Goal: Transaction & Acquisition: Purchase product/service

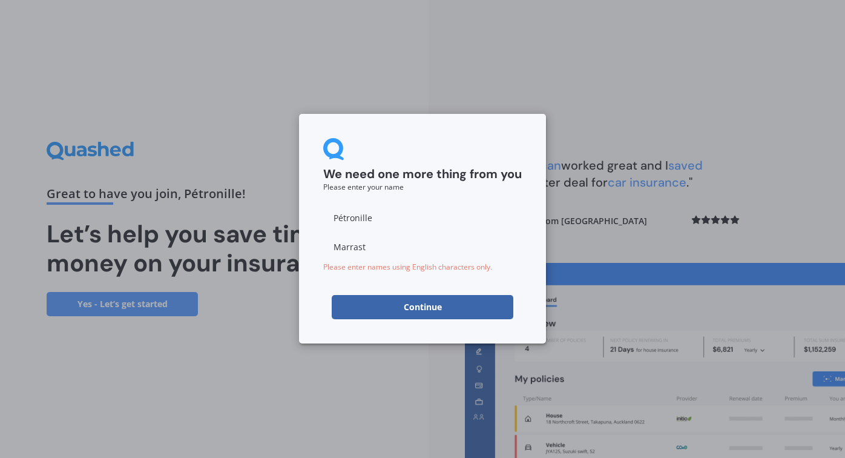
click at [340, 219] on input "Pétronille" at bounding box center [422, 217] width 199 height 24
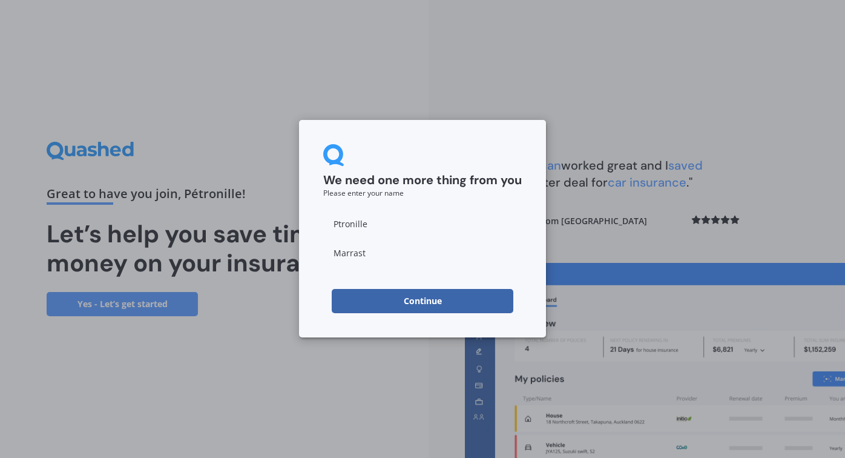
type input "Petronille"
click at [401, 289] on button "Continue" at bounding box center [423, 301] width 182 height 24
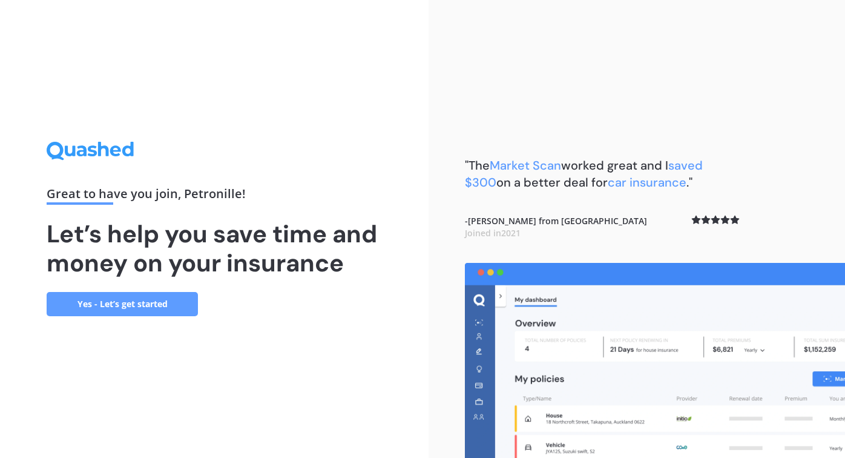
click at [122, 306] on link "Yes - Let’s get started" at bounding box center [122, 304] width 151 height 24
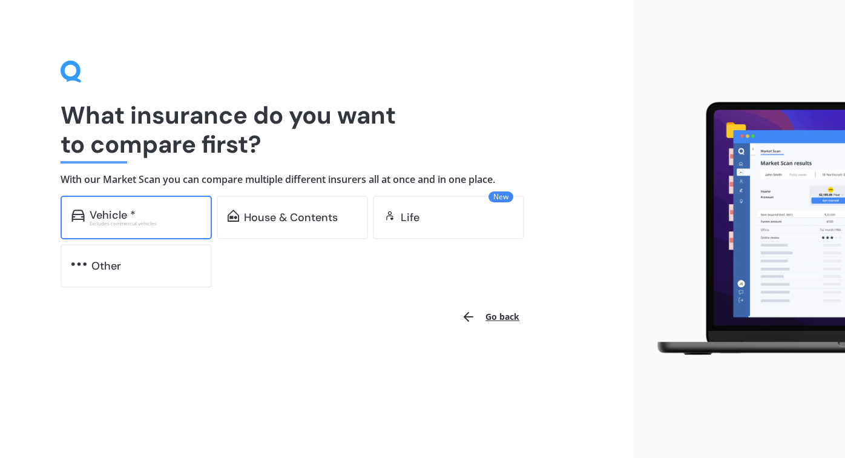
click at [143, 230] on div "Vehicle * Excludes commercial vehicles" at bounding box center [136, 218] width 151 height 44
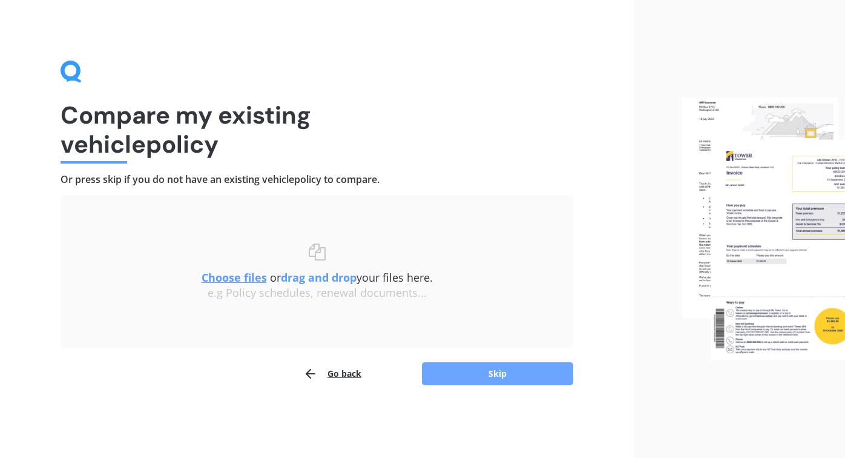
click at [470, 378] on button "Skip" at bounding box center [497, 373] width 151 height 23
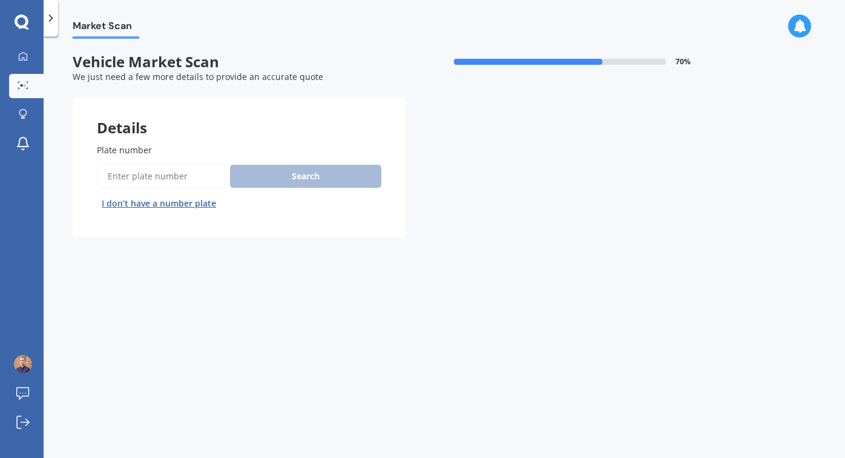
click at [136, 185] on input "Plate number" at bounding box center [161, 175] width 128 height 25
click at [137, 203] on button "I don’t have a number plate" at bounding box center [159, 203] width 124 height 19
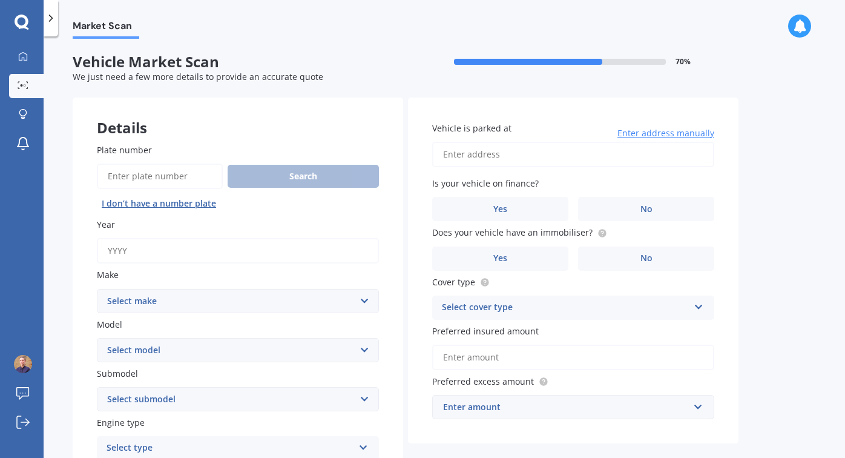
click at [149, 252] on input "Year" at bounding box center [238, 250] width 282 height 25
type input "1995"
click at [192, 302] on select "Select make AC ALFA ROMEO ASTON MARTIN AUDI AUSTIN BEDFORD Bentley BMW BYD CADI…" at bounding box center [238, 301] width 282 height 24
click at [187, 300] on select "Select make AC ALFA ROMEO ASTON MARTIN AUDI AUSTIN BEDFORD Bentley BMW BYD CADI…" at bounding box center [238, 301] width 282 height 24
select select "TOYOTA"
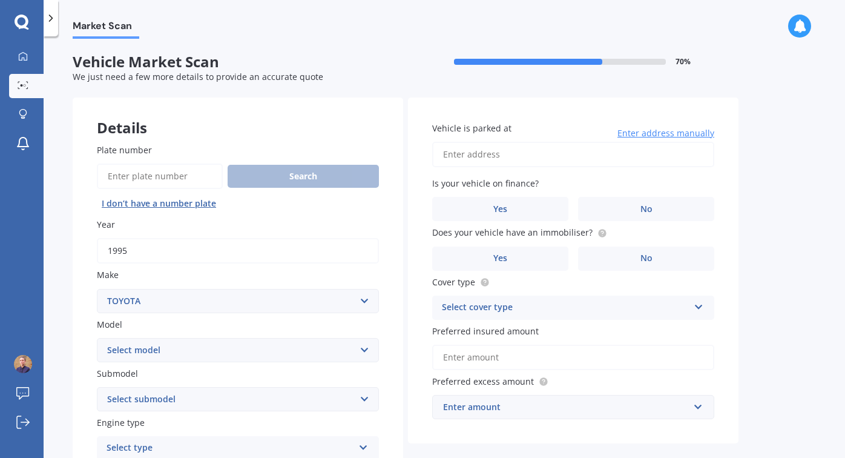
click at [162, 344] on select "Select model 4 Runner 86 [PERSON_NAME] Alphard Altezza Aqua Aristo Aurion Auris…" at bounding box center [238, 350] width 282 height 24
select select "HIACE"
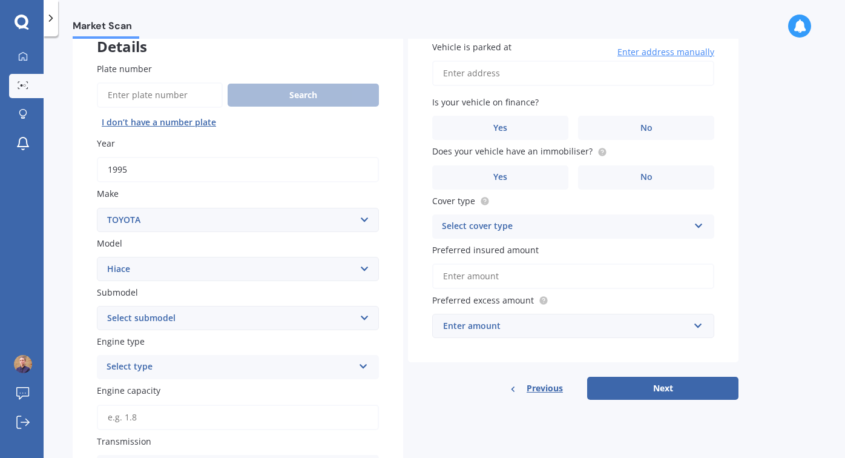
scroll to position [119, 0]
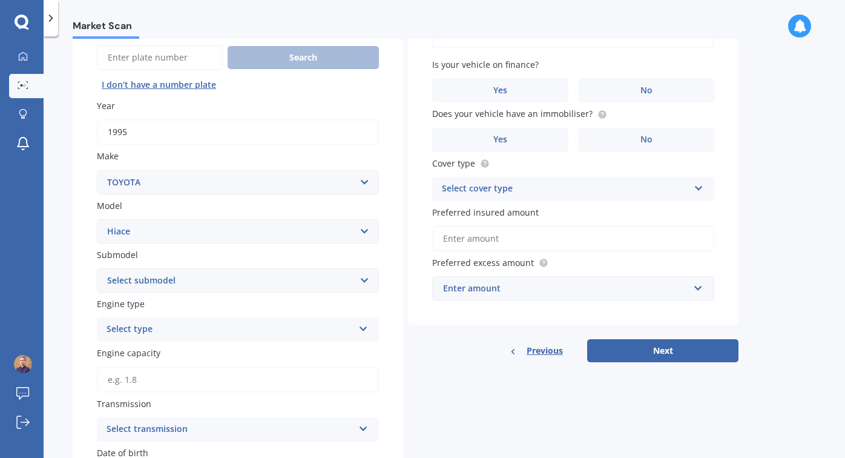
click at [141, 330] on div "Select type" at bounding box center [230, 329] width 247 height 15
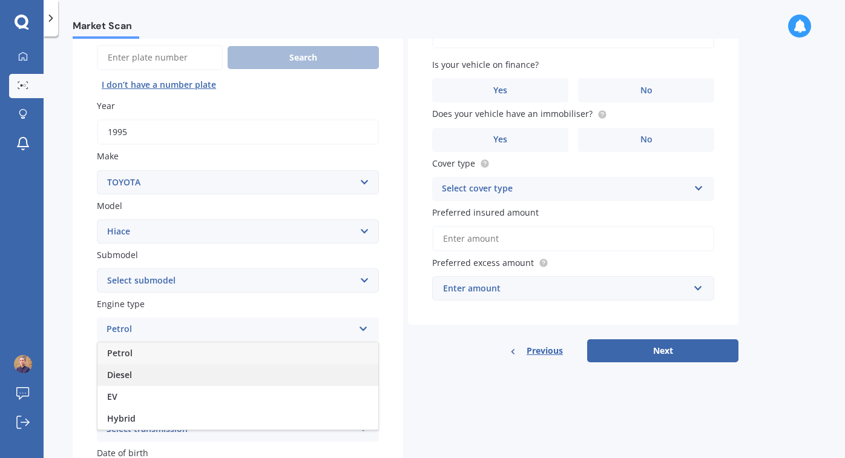
click at [133, 377] on div "Diesel" at bounding box center [237, 375] width 281 height 22
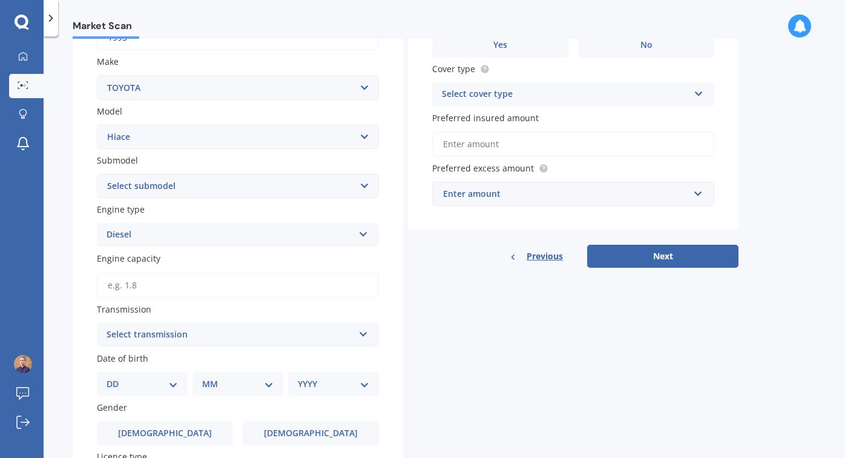
scroll to position [219, 0]
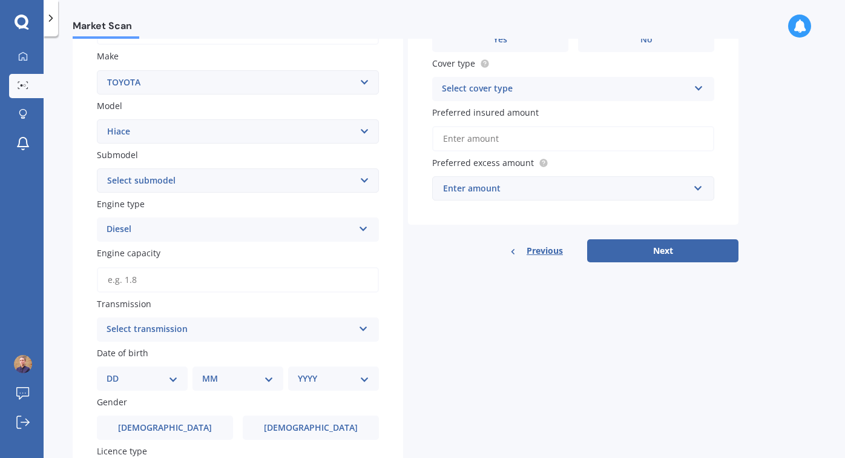
click at [162, 279] on input "Engine capacity" at bounding box center [238, 279] width 282 height 25
click at [154, 329] on div "Select transmission" at bounding box center [230, 329] width 247 height 15
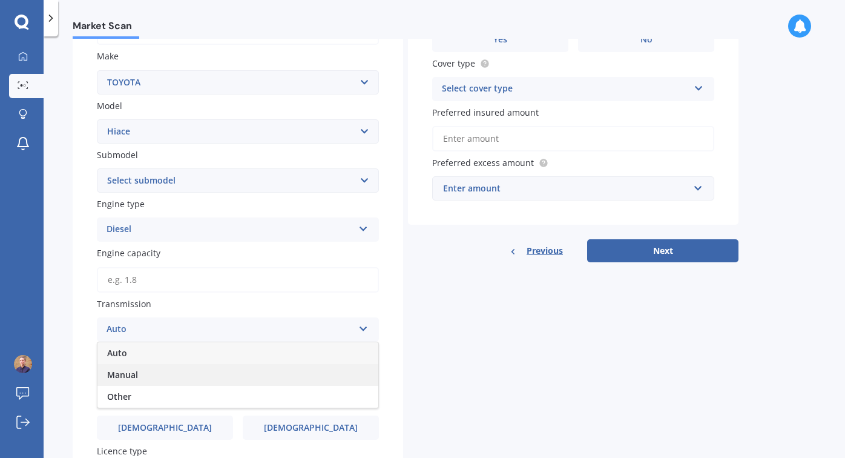
click at [139, 378] on div "Manual" at bounding box center [237, 375] width 281 height 22
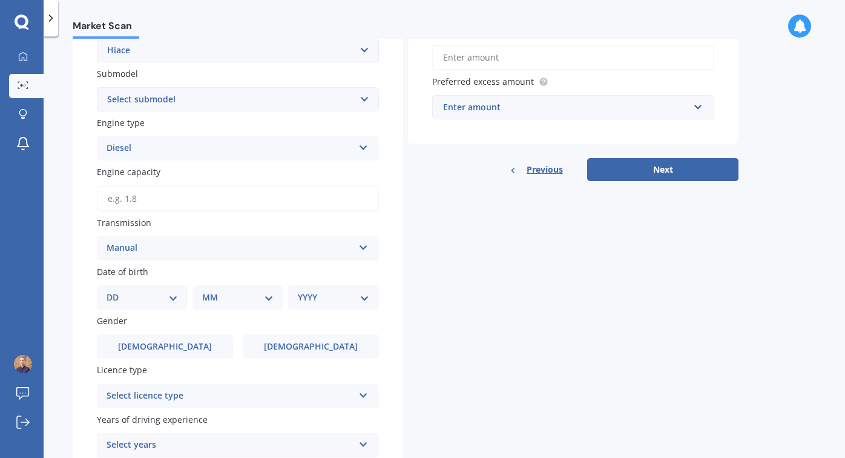
scroll to position [301, 0]
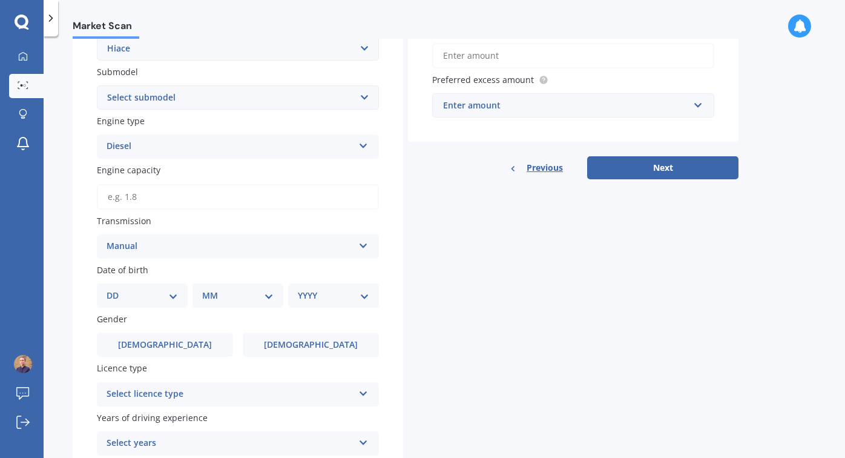
click at [153, 295] on select "DD 01 02 03 04 05 06 07 08 09 10 11 12 13 14 15 16 17 18 19 20 21 22 23 24 25 2…" at bounding box center [142, 295] width 71 height 13
select select "10"
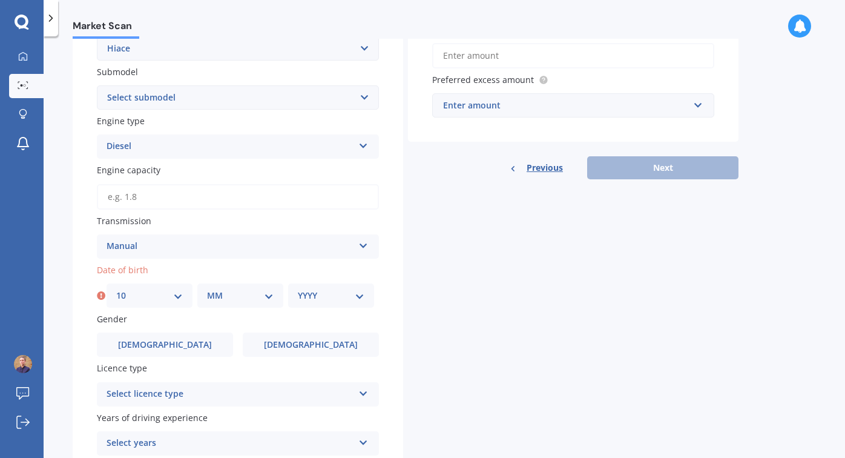
click at [236, 285] on div "MM 01 02 03 04 05 06 07 08 09 10 11 12" at bounding box center [240, 295] width 86 height 24
click at [222, 290] on select "MM 01 02 03 04 05 06 07 08 09 10 11 12" at bounding box center [240, 295] width 67 height 13
select select "02"
click at [306, 291] on select "YYYY 2025 2024 2023 2022 2021 2020 2019 2018 2017 2016 2015 2014 2013 2012 2011…" at bounding box center [331, 295] width 67 height 13
select select "1996"
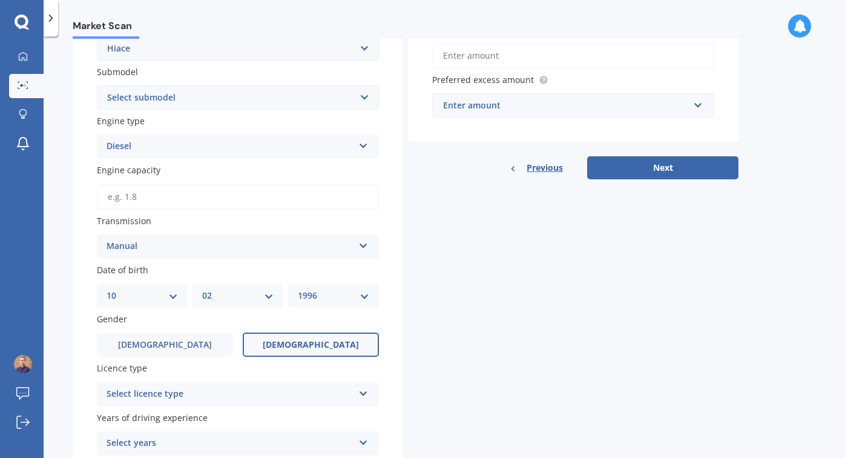
click at [279, 344] on label "[DEMOGRAPHIC_DATA]" at bounding box center [311, 344] width 136 height 24
click at [0, 0] on input "[DEMOGRAPHIC_DATA]" at bounding box center [0, 0] width 0 height 0
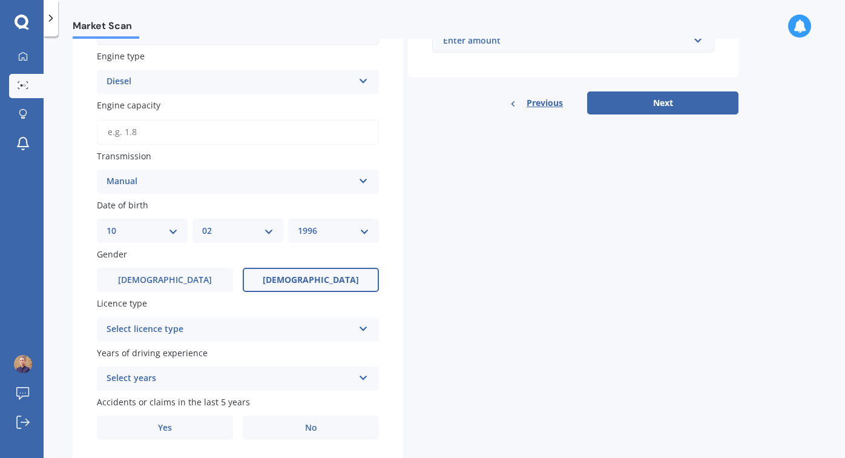
scroll to position [368, 0]
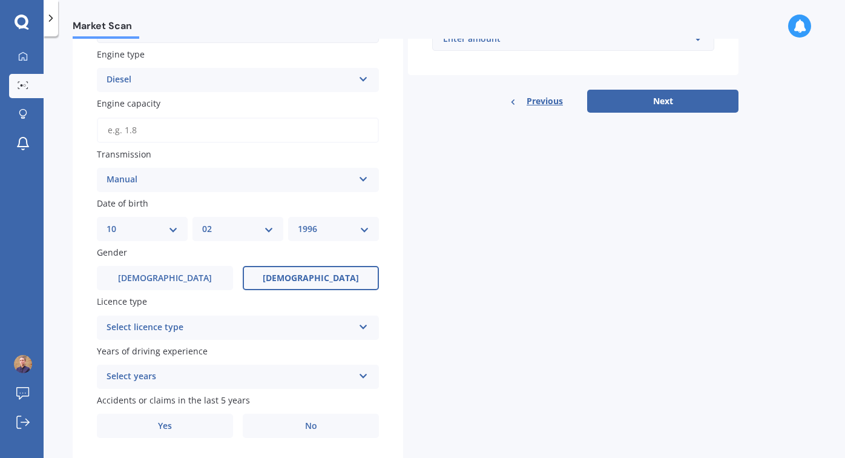
click at [222, 325] on div "Select licence type" at bounding box center [230, 327] width 247 height 15
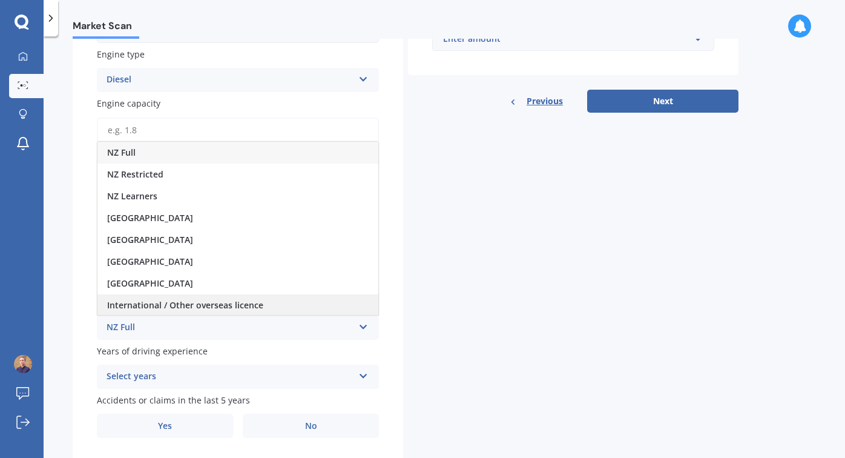
click at [177, 306] on span "International / Other overseas licence" at bounding box center [185, 305] width 156 height 12
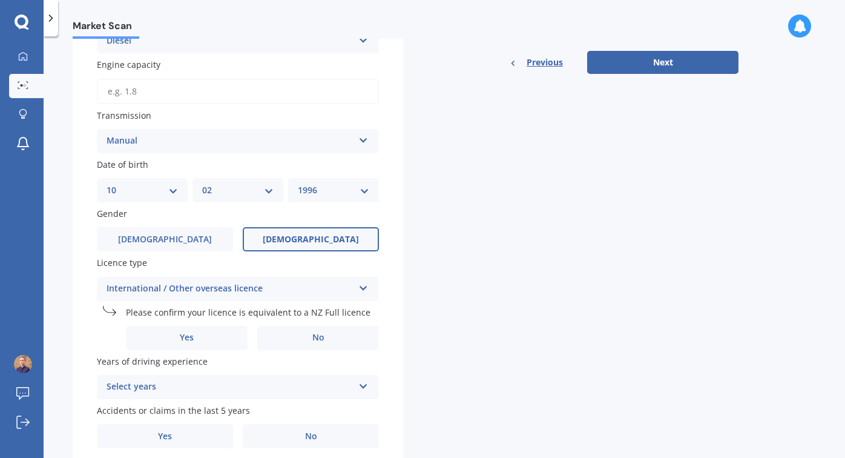
scroll to position [435, 0]
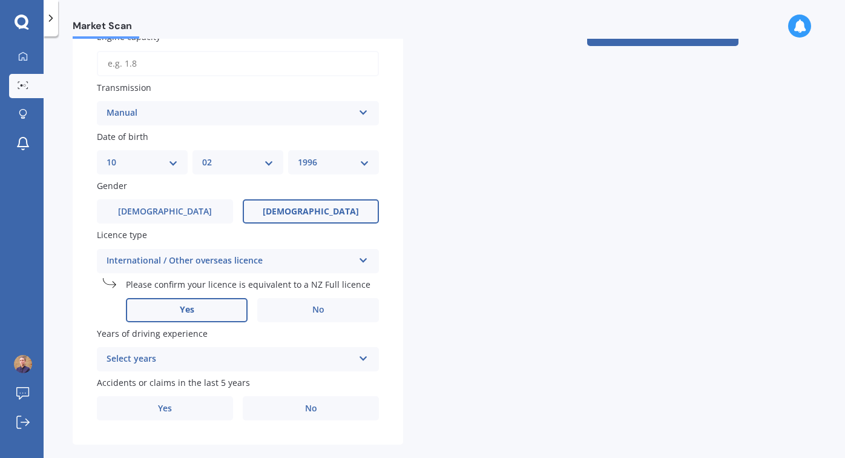
click at [197, 306] on label "Yes" at bounding box center [187, 310] width 122 height 24
click at [0, 0] on input "Yes" at bounding box center [0, 0] width 0 height 0
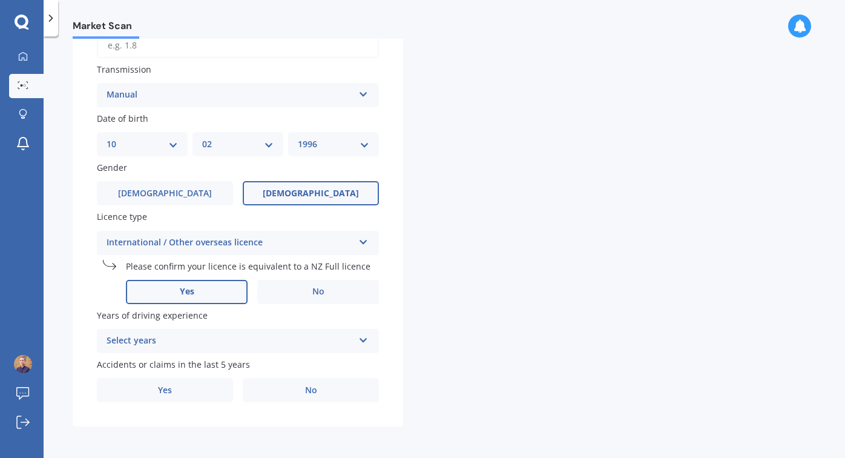
click at [181, 344] on div "Select years" at bounding box center [230, 341] width 247 height 15
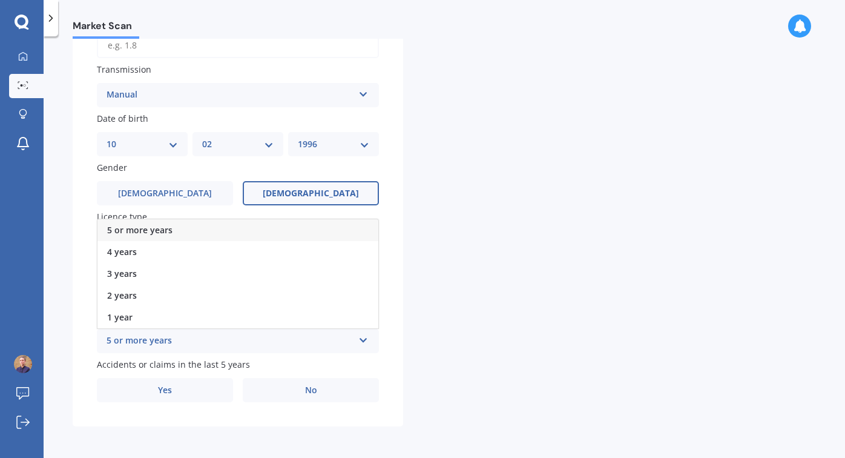
click at [138, 231] on span "5 or more years" at bounding box center [139, 230] width 65 height 12
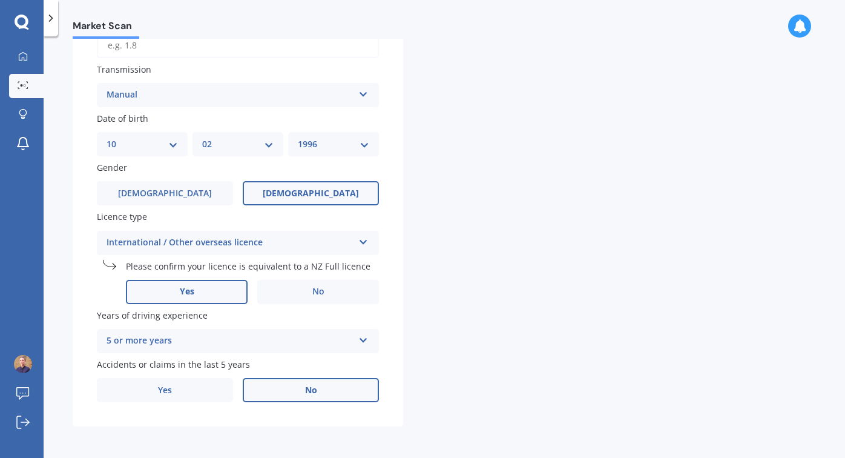
click at [261, 382] on label "No" at bounding box center [311, 390] width 136 height 24
click at [0, 0] on input "No" at bounding box center [0, 0] width 0 height 0
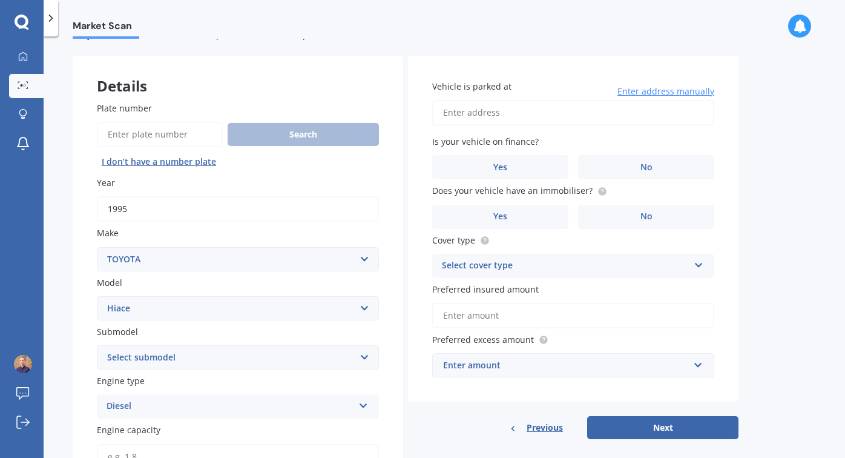
scroll to position [43, 0]
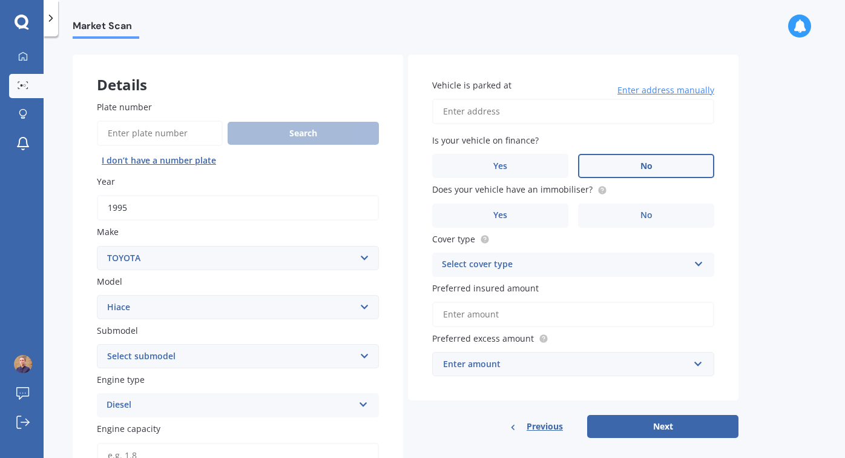
click at [611, 165] on label "No" at bounding box center [646, 166] width 136 height 24
click at [0, 0] on input "No" at bounding box center [0, 0] width 0 height 0
click at [606, 217] on label "No" at bounding box center [646, 215] width 136 height 24
click at [0, 0] on input "No" at bounding box center [0, 0] width 0 height 0
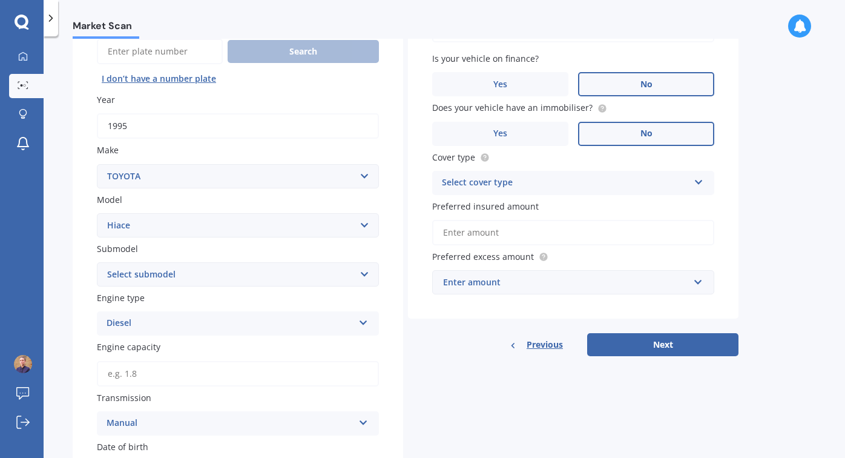
scroll to position [128, 0]
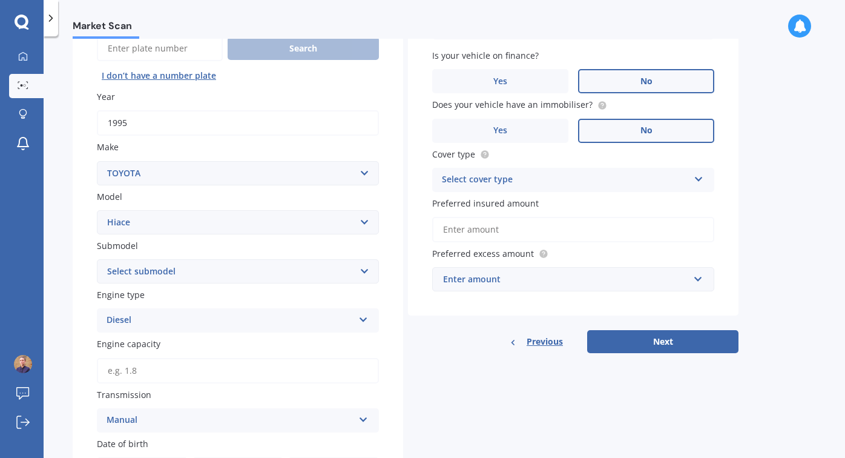
click at [546, 176] on div "Select cover type" at bounding box center [565, 180] width 247 height 15
click at [482, 210] on div "Comprehensive" at bounding box center [573, 204] width 281 height 22
click at [498, 230] on input "Preferred insured amount" at bounding box center [573, 229] width 282 height 25
click at [495, 280] on div "Enter amount" at bounding box center [566, 278] width 246 height 13
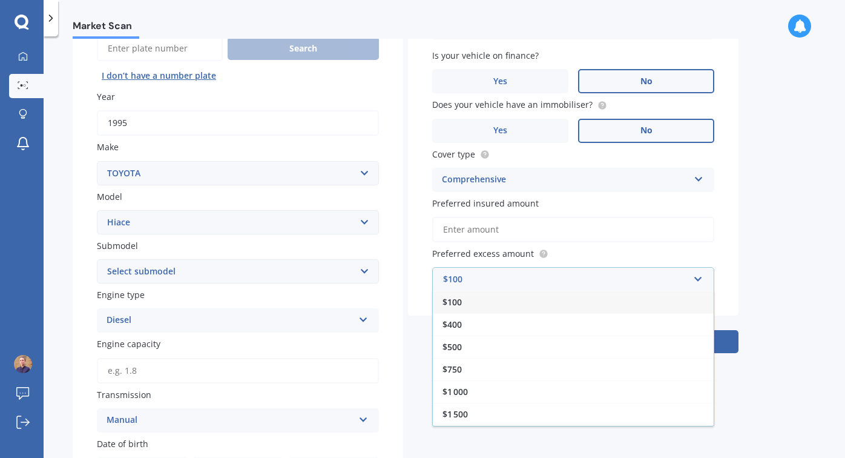
click at [702, 249] on label "Preferred excess amount" at bounding box center [570, 253] width 277 height 13
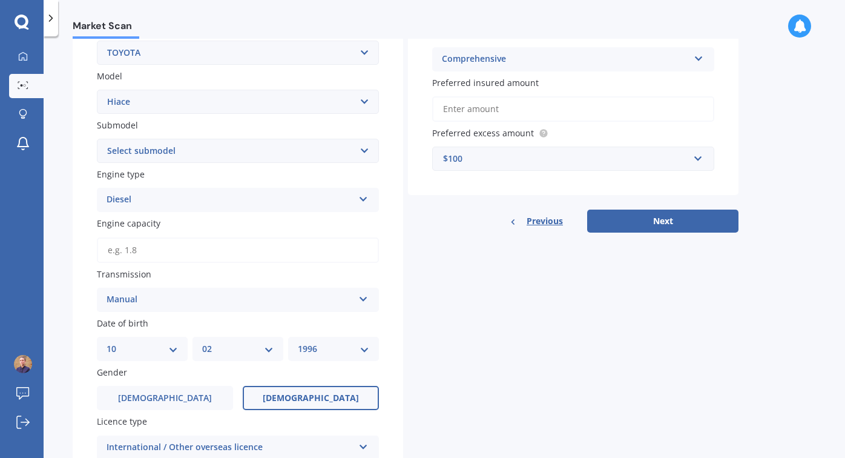
scroll to position [229, 0]
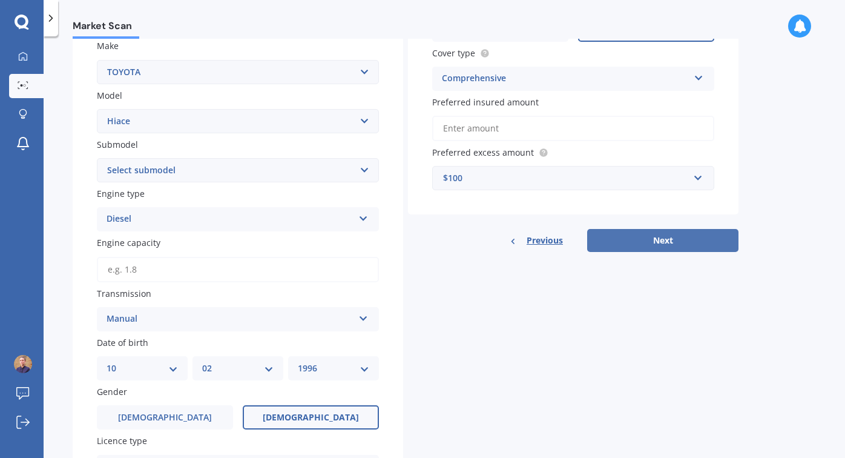
click at [666, 245] on button "Next" at bounding box center [662, 240] width 151 height 23
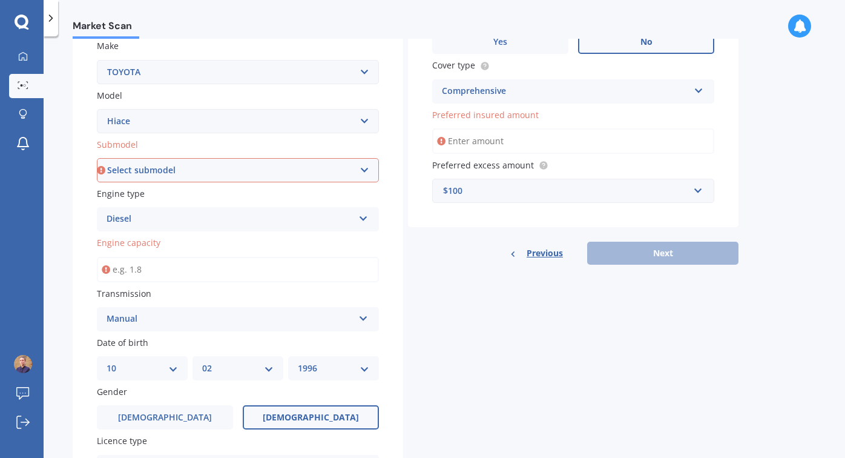
click at [167, 174] on select "Select submodel Diesel Light Van Turbo Diesel Turbo diesel 4WD Van Van petrol 4…" at bounding box center [238, 170] width 282 height 24
click at [131, 182] on select "Select submodel Diesel Light Van Turbo Diesel Turbo diesel 4WD Van Van petrol 4…" at bounding box center [238, 170] width 282 height 24
select select "VAN"
click at [162, 273] on input "Engine capacity" at bounding box center [238, 269] width 282 height 25
click at [142, 266] on input "Engine capacity" at bounding box center [238, 269] width 282 height 25
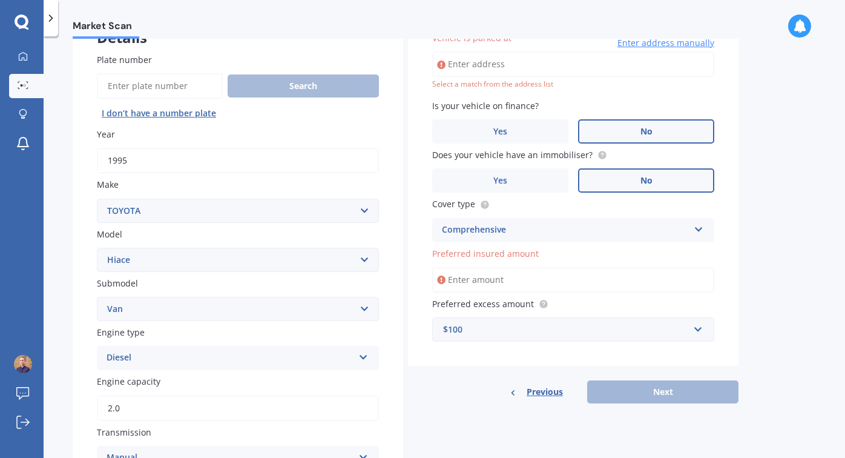
scroll to position [83, 0]
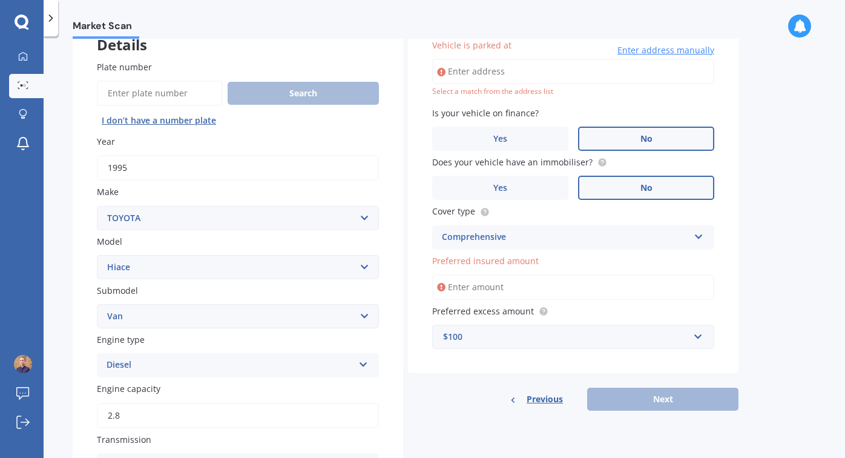
type input "2.8"
click at [492, 74] on input "Vehicle is parked at" at bounding box center [573, 71] width 282 height 25
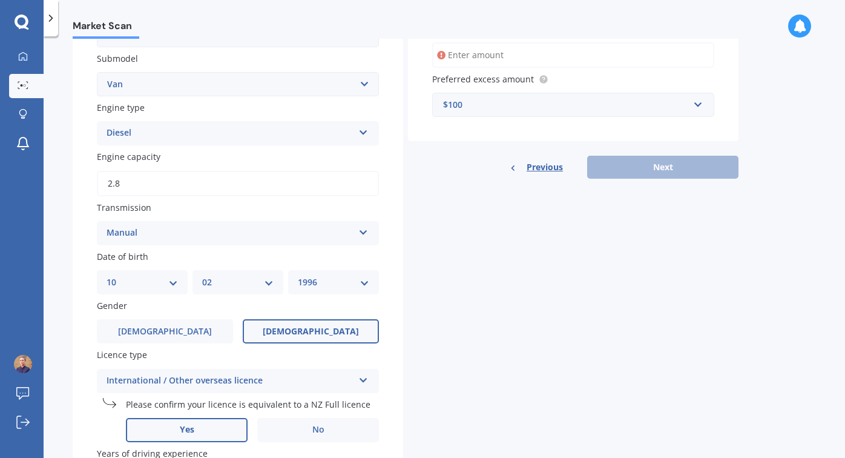
scroll to position [0, 0]
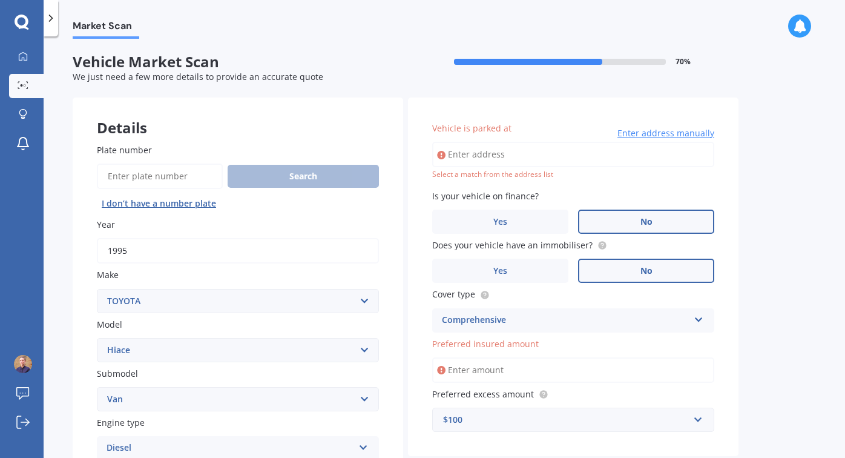
click at [476, 154] on input "Vehicle is parked at" at bounding box center [573, 154] width 282 height 25
type input "Great Harbour Way / [GEOGRAPHIC_DATA] o Pōneke, [GEOGRAPHIC_DATA], [GEOGRAPHIC_…"
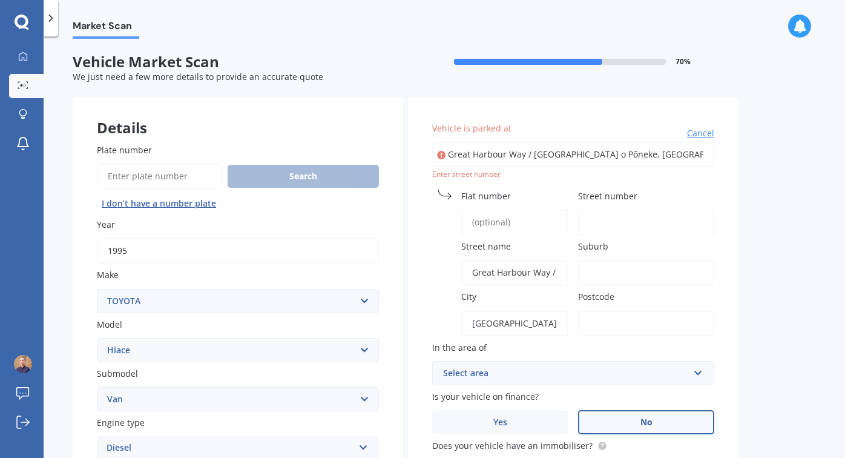
click at [607, 226] on input "Street number" at bounding box center [646, 221] width 136 height 25
click at [614, 324] on input "Postcode" at bounding box center [646, 323] width 136 height 25
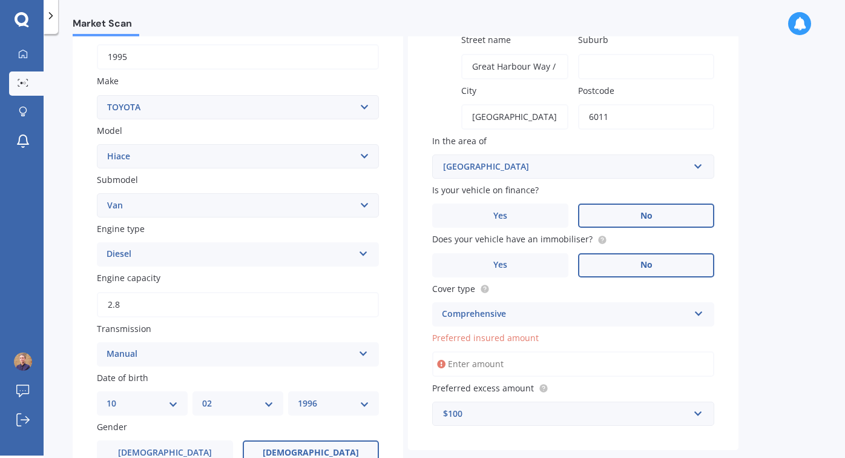
scroll to position [200, 0]
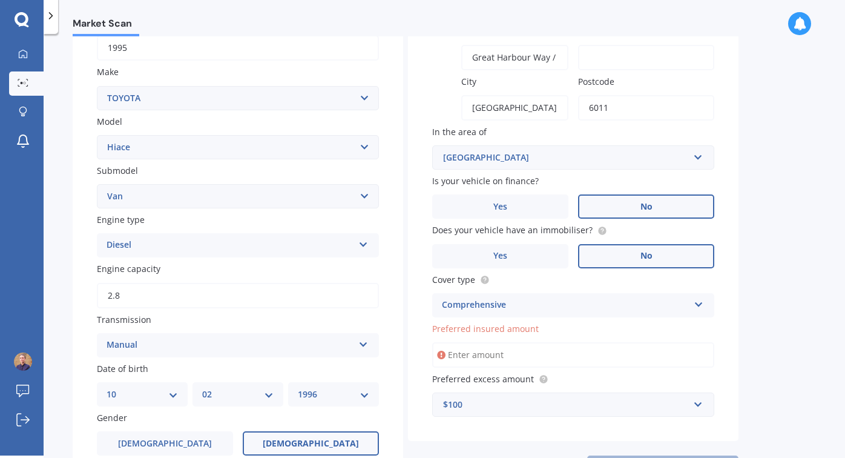
type input "6011"
click at [475, 347] on input "Preferred insured amount" at bounding box center [573, 354] width 282 height 25
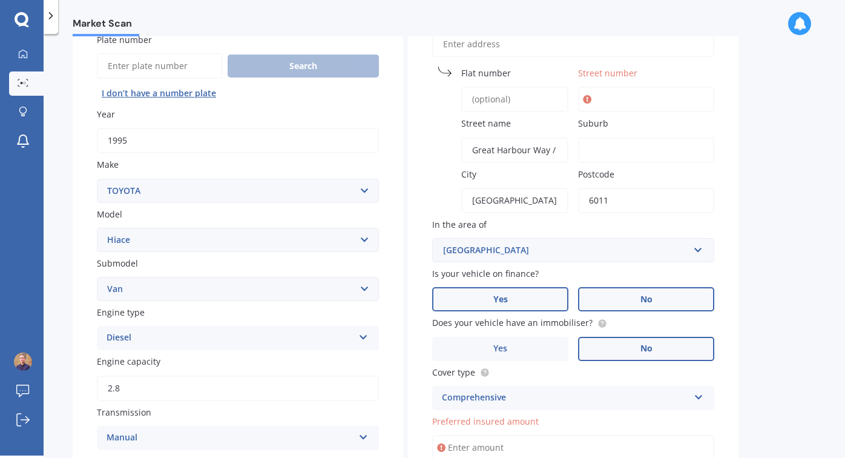
scroll to position [107, 0]
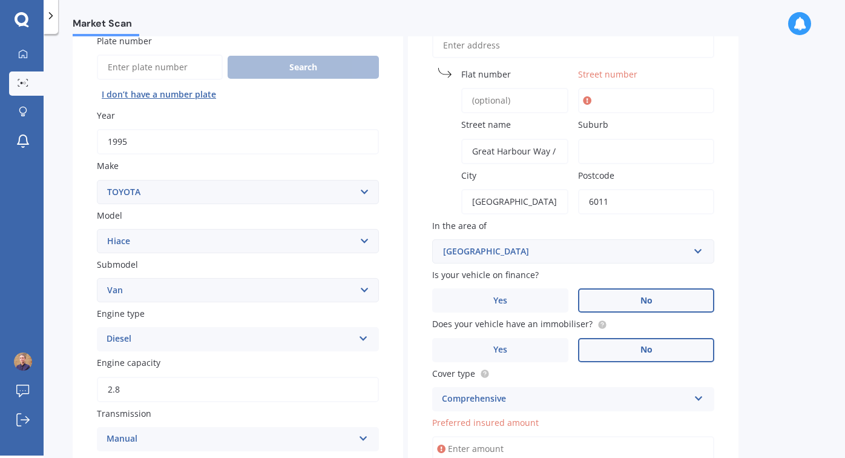
click at [605, 100] on input "Street number" at bounding box center [646, 100] width 136 height 25
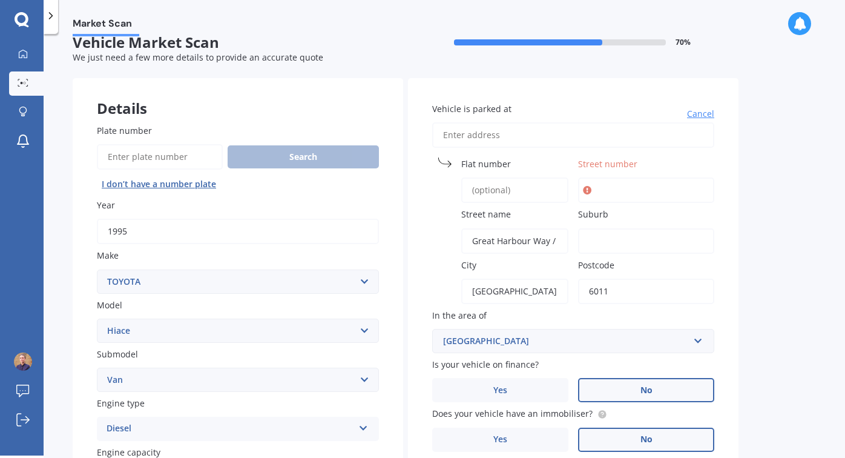
scroll to position [0, 0]
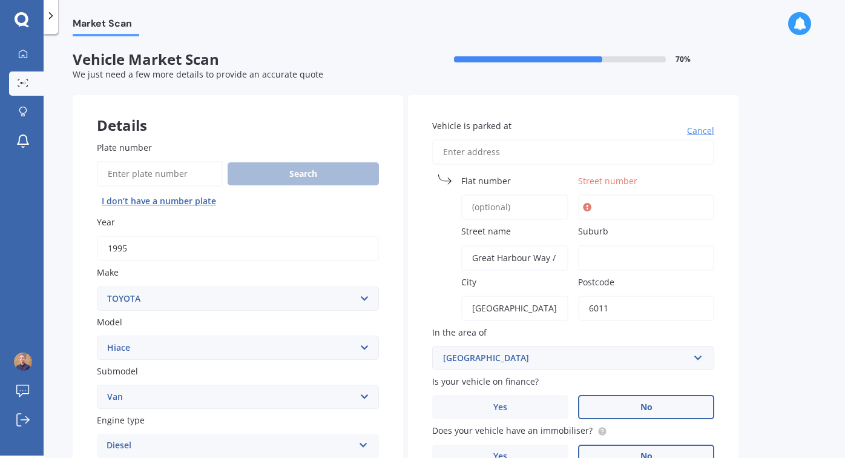
click at [502, 150] on input "Vehicle is parked at" at bounding box center [573, 151] width 282 height 25
type input "o"
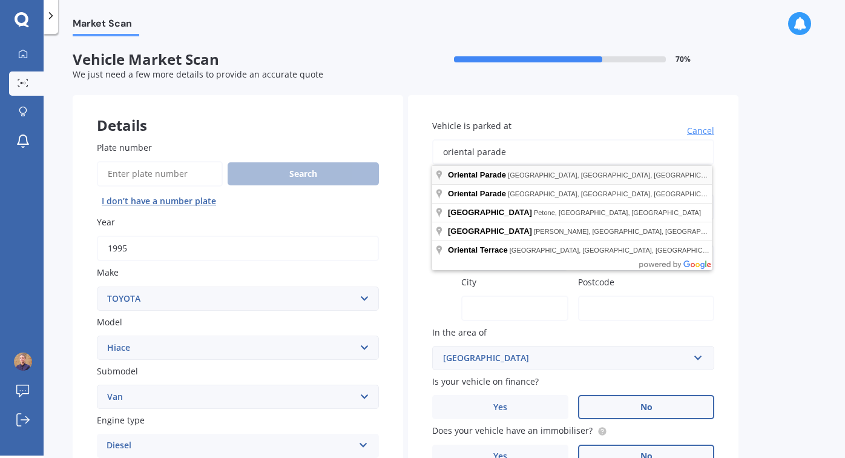
type input "[GEOGRAPHIC_DATA], [GEOGRAPHIC_DATA], [GEOGRAPHIC_DATA], [GEOGRAPHIC_DATA]"
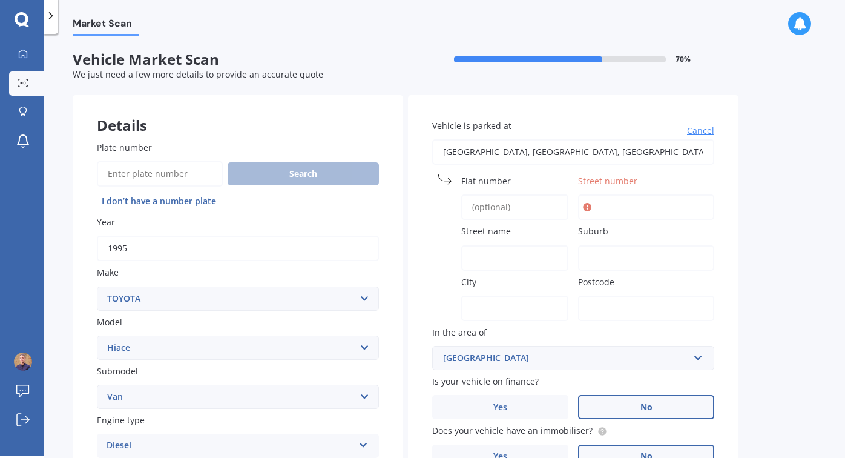
type input "Oriental Parade"
type input "Oriental Bay"
type input "[GEOGRAPHIC_DATA]"
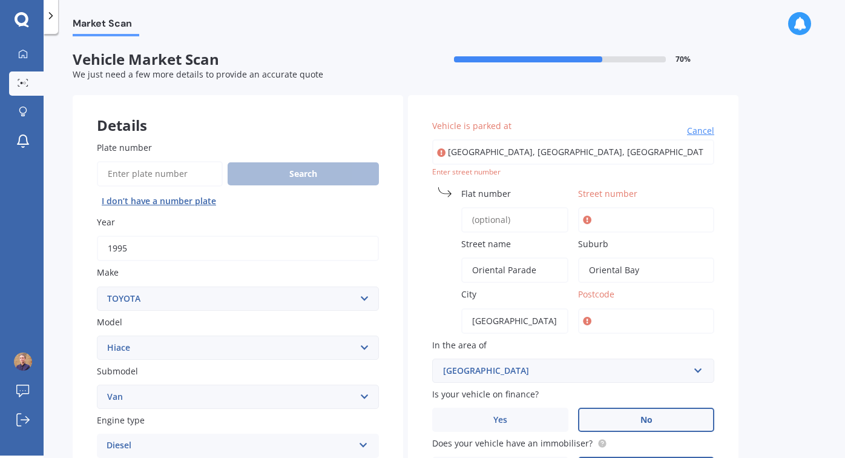
click at [600, 211] on input "Street number" at bounding box center [646, 219] width 136 height 25
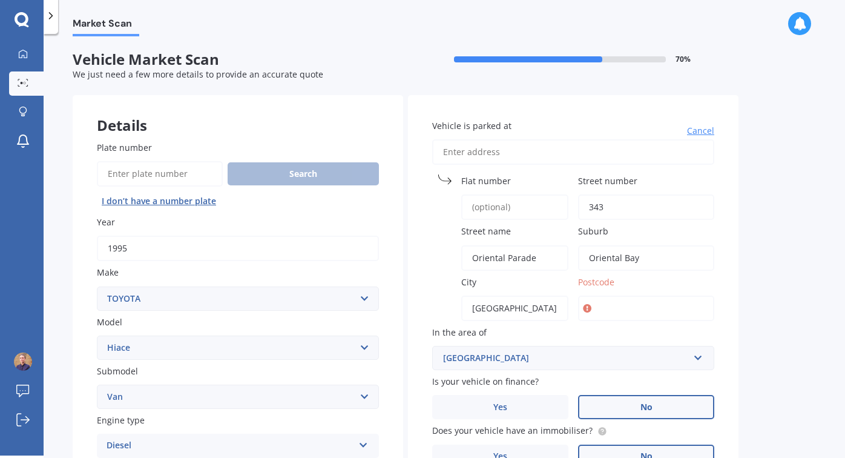
type input "343"
click at [607, 326] on label "In the area of" at bounding box center [570, 332] width 277 height 13
click at [607, 307] on input "Postcode" at bounding box center [646, 307] width 136 height 25
type input "6011"
click at [762, 338] on div "Market Scan Vehicle Market Scan 70 % We just need a few more details to provide…" at bounding box center [445, 246] width 802 height 421
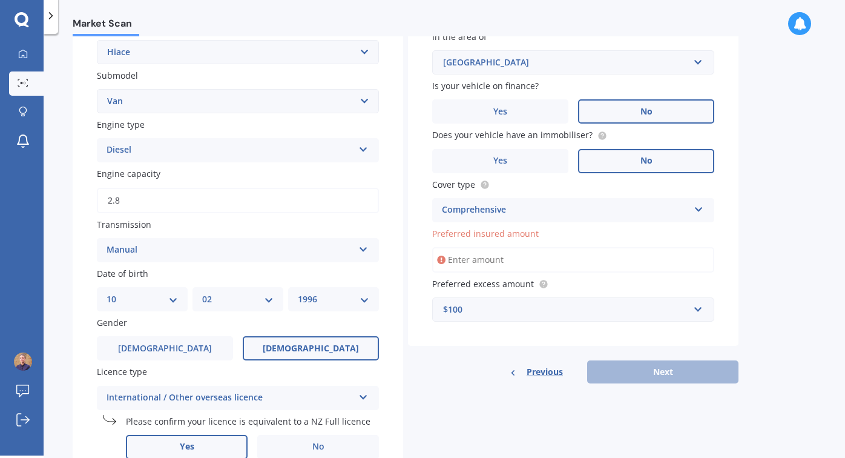
scroll to position [299, 0]
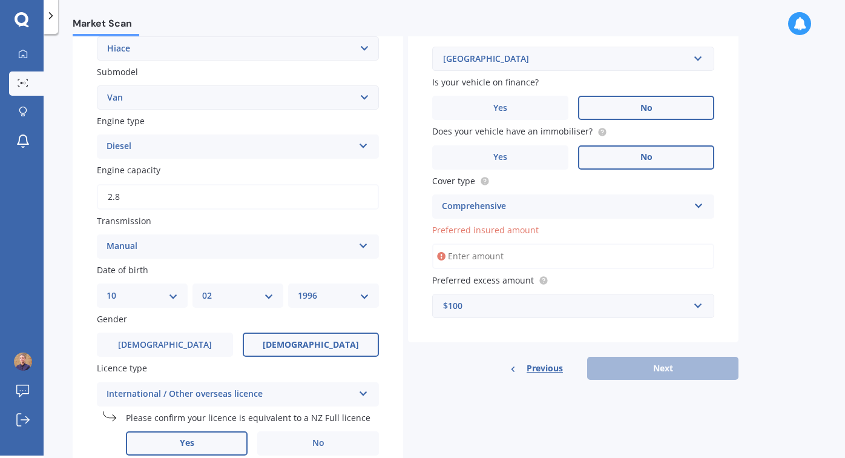
click at [481, 253] on input "Preferred insured amount" at bounding box center [573, 255] width 282 height 25
click at [560, 222] on div "Vehicle is parked at [GEOGRAPHIC_DATA] number 343 Street name [GEOGRAPHIC_DATA]…" at bounding box center [573, 69] width 331 height 547
click at [529, 312] on div "$100" at bounding box center [566, 305] width 246 height 13
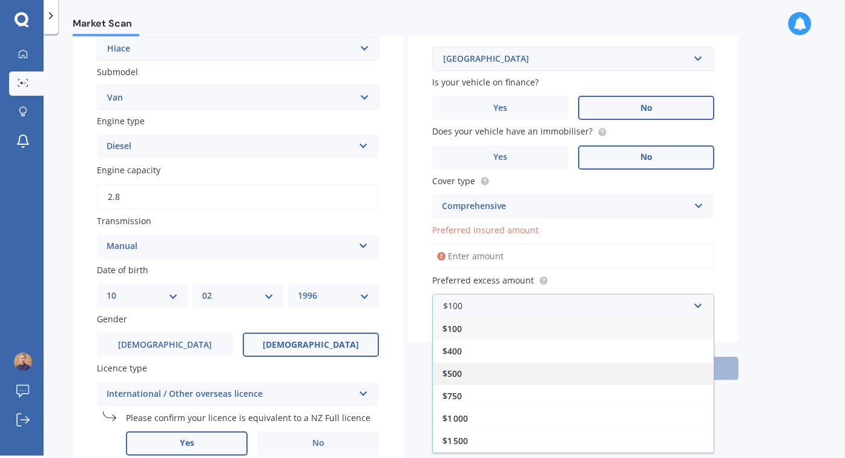
click at [466, 378] on div "$500" at bounding box center [573, 373] width 281 height 22
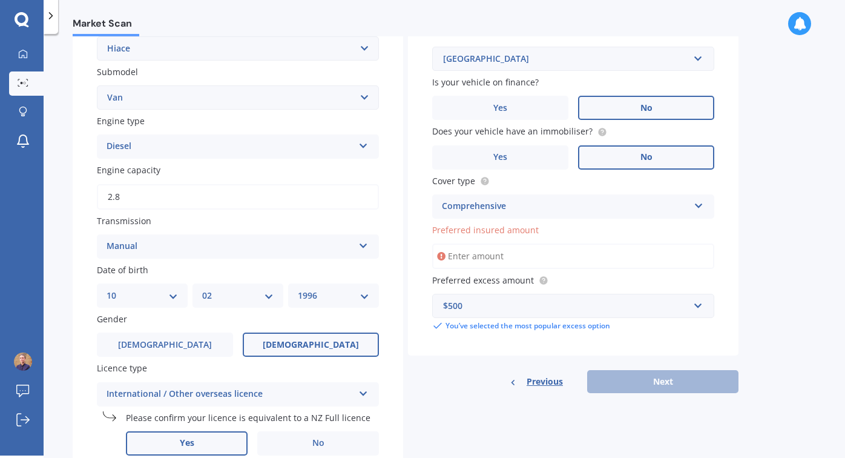
click at [498, 258] on input "Preferred insured amount" at bounding box center [573, 255] width 282 height 25
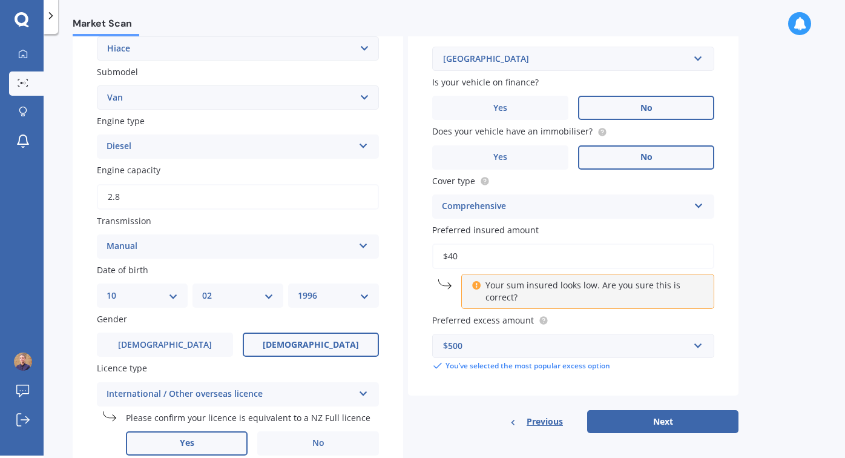
type input "$4"
type input "$6"
type input "$1"
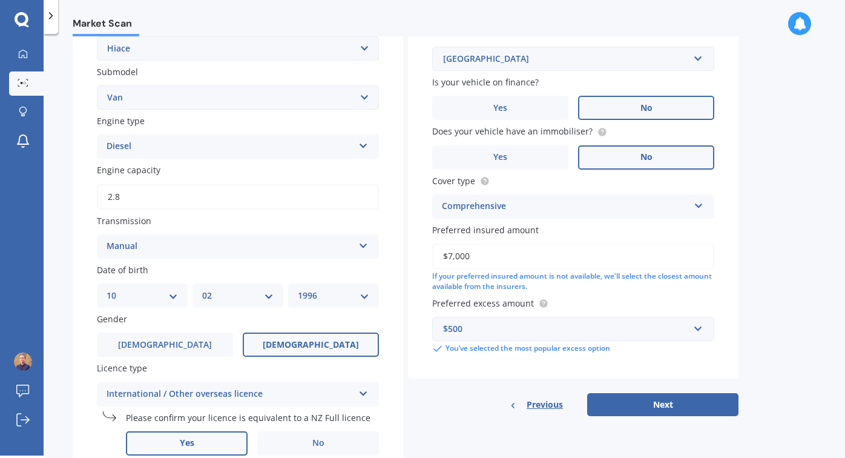
click at [490, 260] on input "$7,000" at bounding box center [573, 255] width 282 height 25
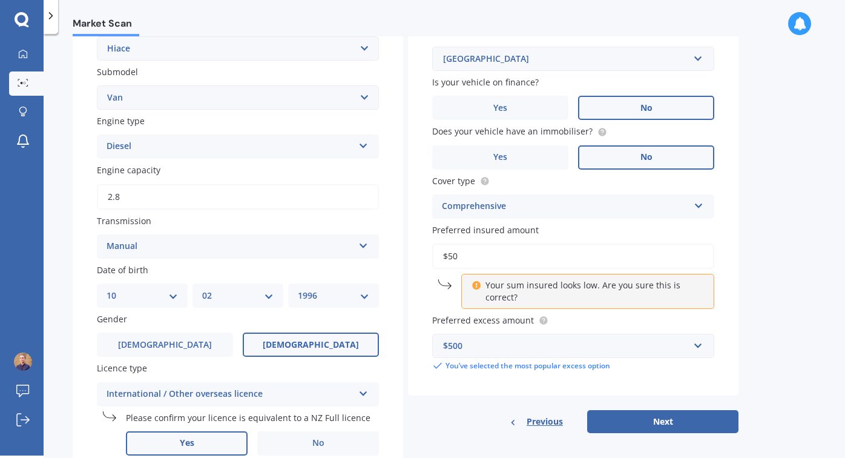
type input "$5"
type input "$5,000"
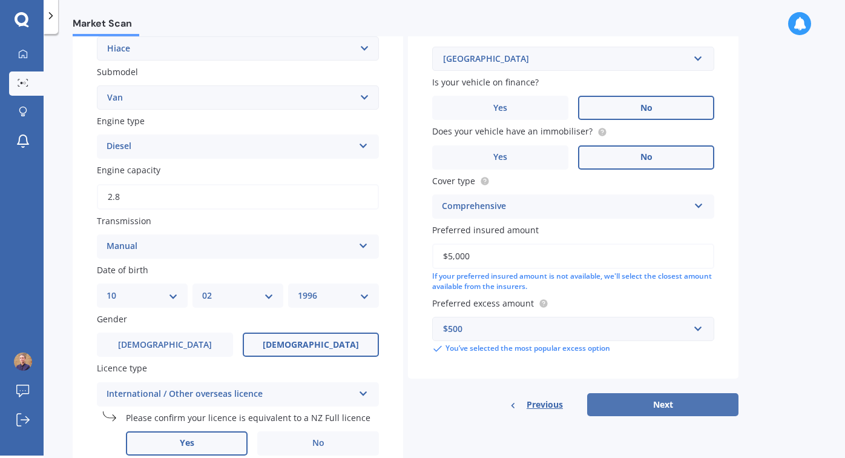
click at [621, 414] on button "Next" at bounding box center [662, 404] width 151 height 23
select select "10"
select select "02"
select select "1996"
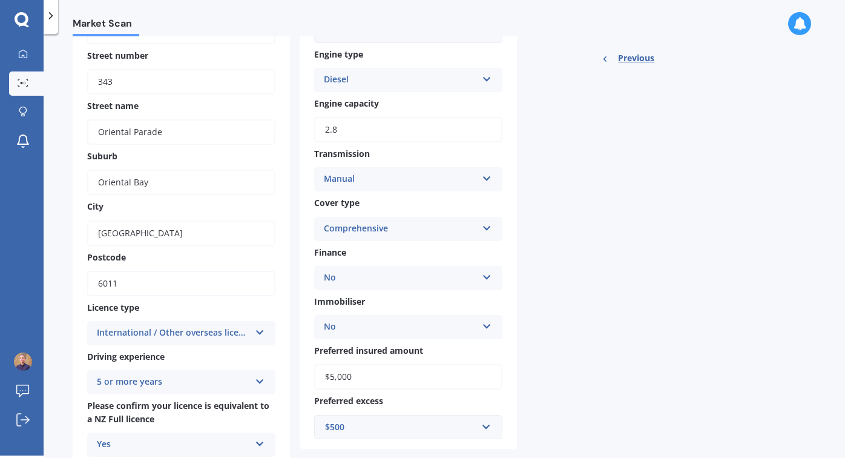
scroll to position [0, 0]
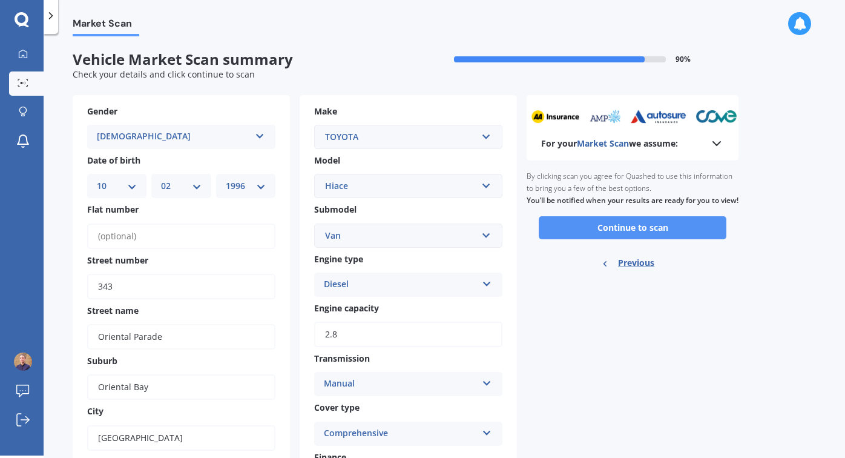
click at [602, 239] on button "Continue to scan" at bounding box center [633, 227] width 188 height 23
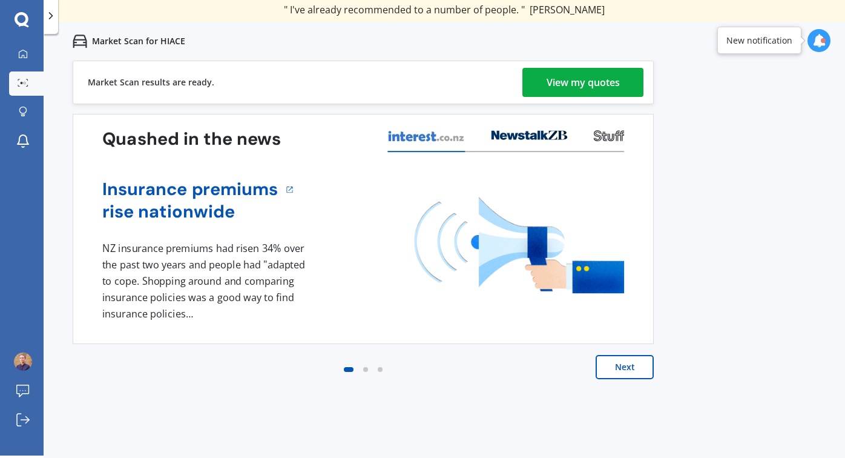
click at [558, 92] on div "View my quotes" at bounding box center [583, 82] width 73 height 29
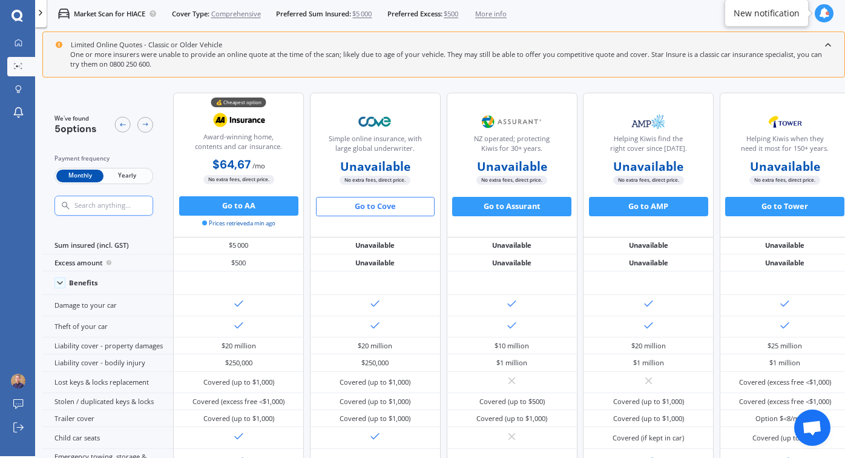
click at [375, 212] on button "Go to Cove" at bounding box center [375, 206] width 119 height 19
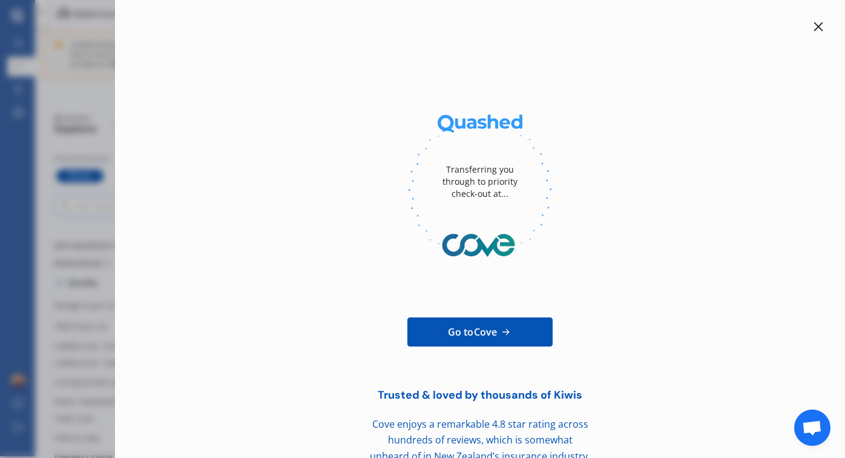
click at [814, 26] on icon at bounding box center [818, 26] width 9 height 9
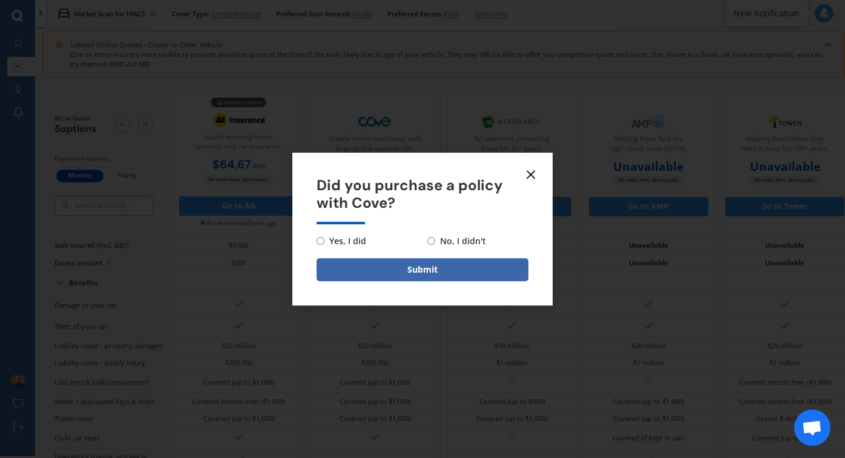
click at [529, 142] on div "Did you purchase a policy with Cove? Yes, I did No, I didn't Submit" at bounding box center [422, 229] width 845 height 458
click at [537, 171] on icon at bounding box center [531, 174] width 15 height 15
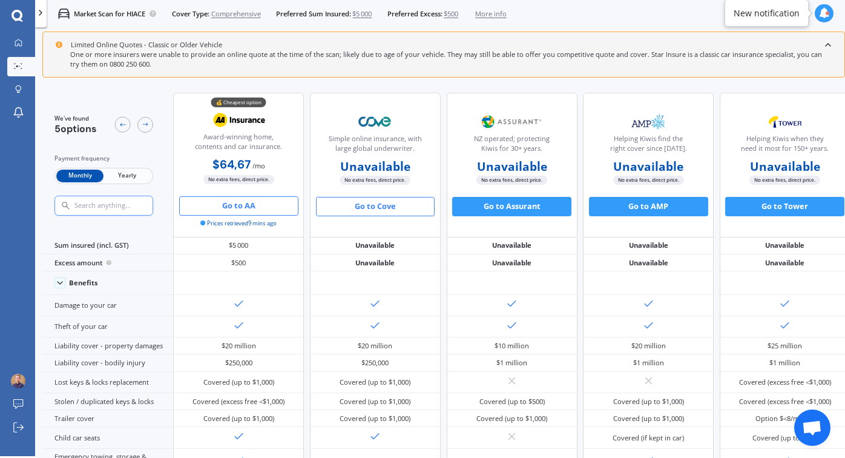
click at [241, 206] on button "Go to AA" at bounding box center [238, 205] width 119 height 19
